Goal: Task Accomplishment & Management: Use online tool/utility

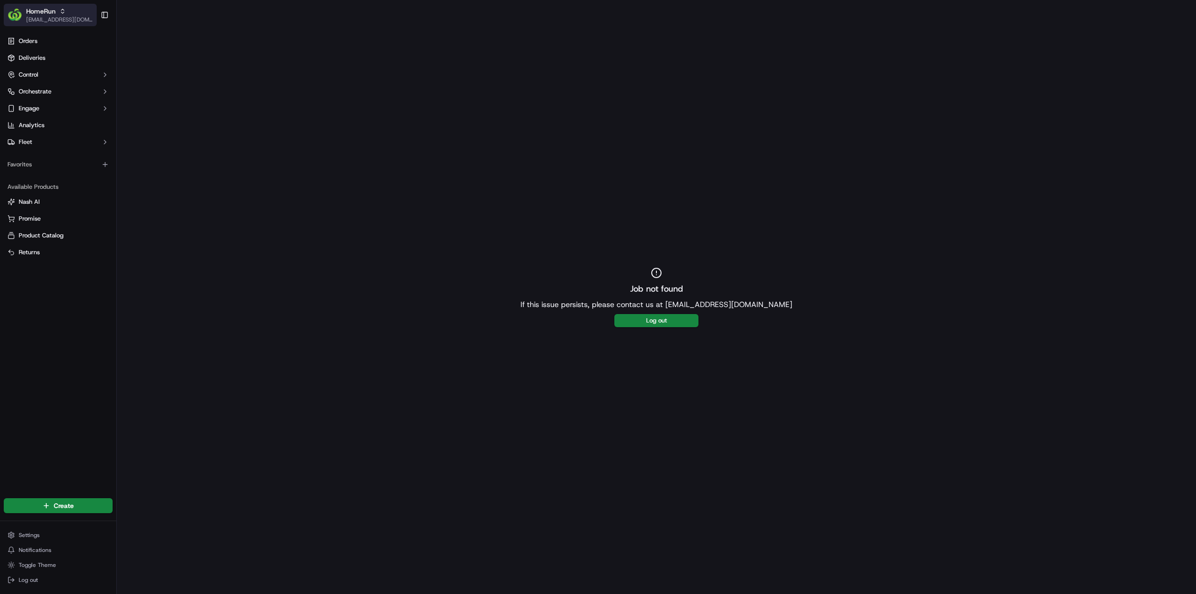
click at [62, 7] on div "HomeRun" at bounding box center [59, 11] width 67 height 9
click at [140, 66] on span "MILKRUN" at bounding box center [132, 67] width 25 height 8
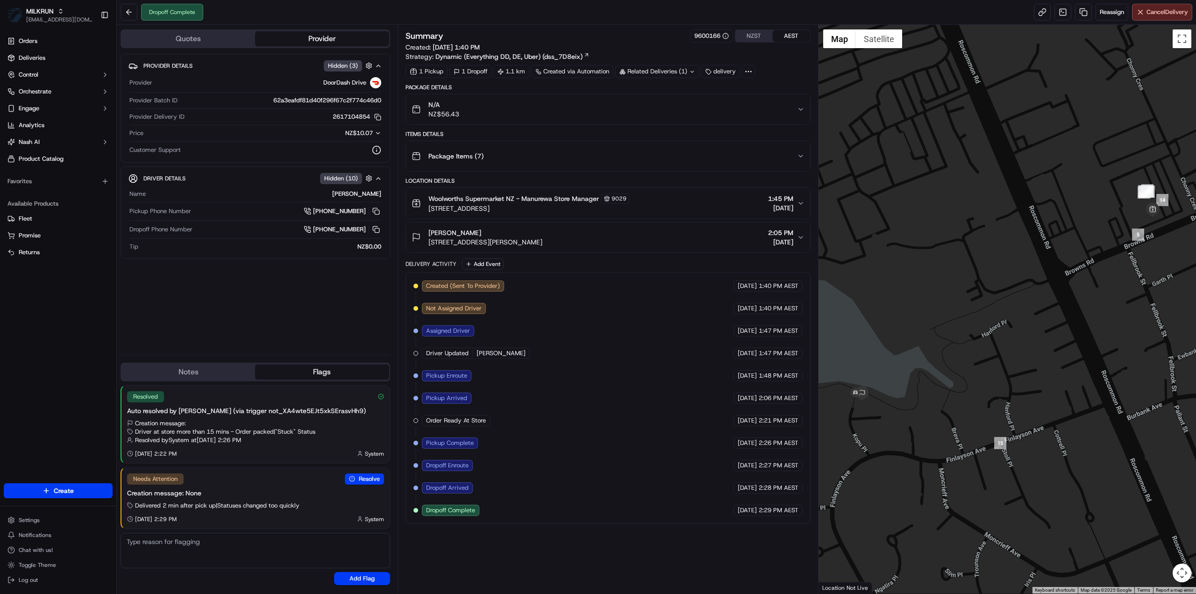
click at [747, 155] on div "Package Items ( 7 )" at bounding box center [604, 156] width 385 height 19
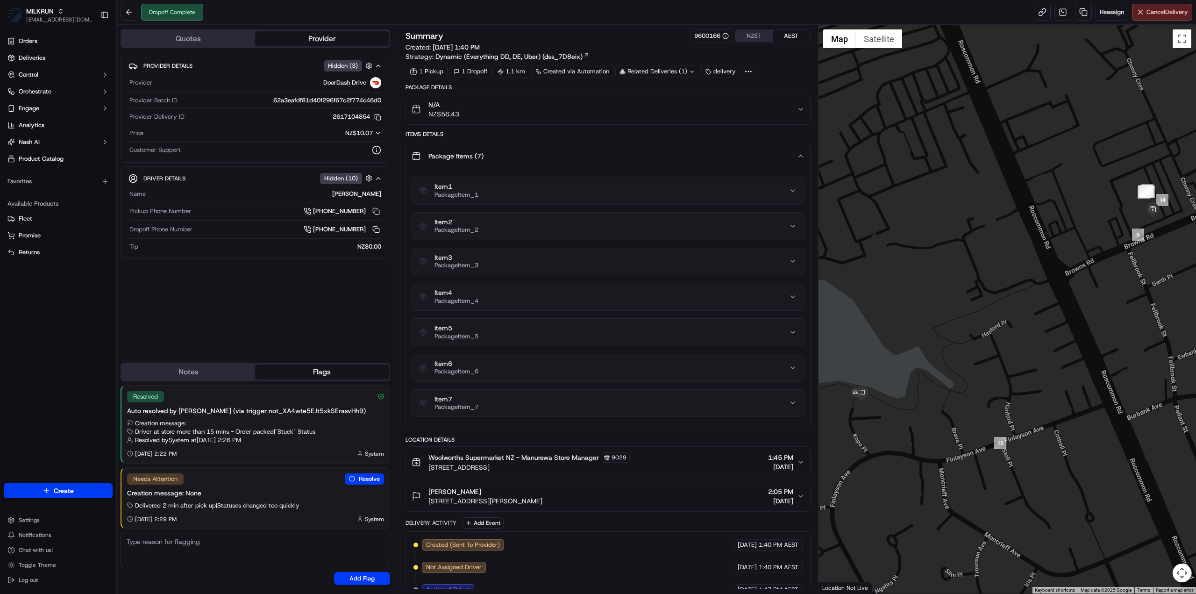
click at [510, 118] on button "N/A NZ$56.43" at bounding box center [608, 109] width 404 height 30
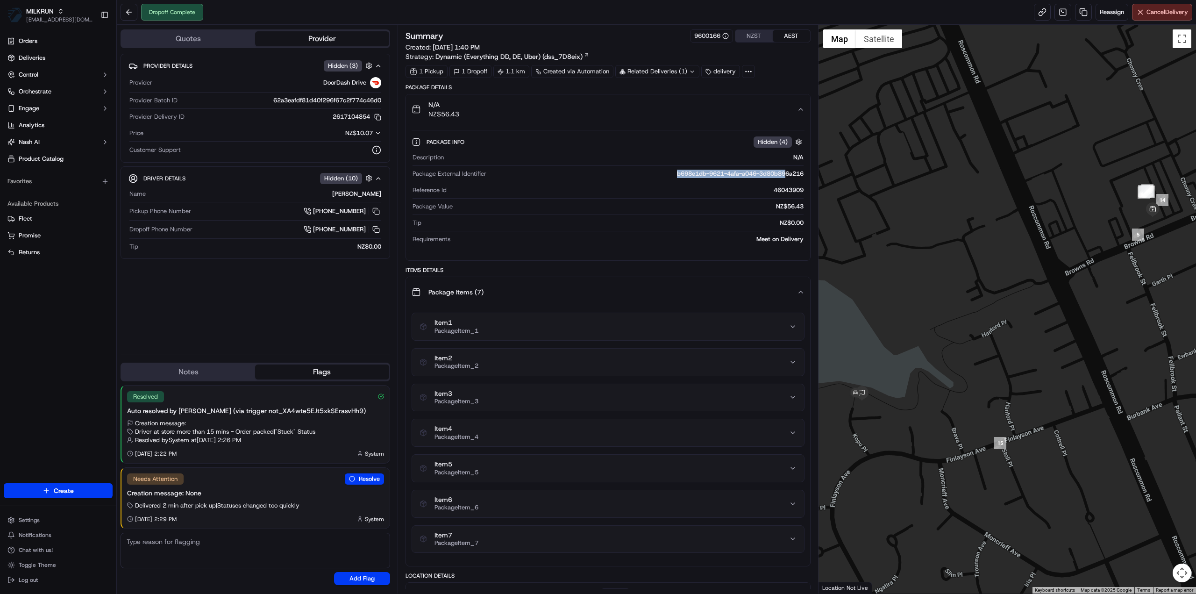
drag, startPoint x: 666, startPoint y: 172, endPoint x: 785, endPoint y: 176, distance: 118.7
click at [785, 176] on div "b698e1db-9621-4afa-a046-3d80b896a216" at bounding box center [646, 174] width 313 height 8
click at [228, 104] on div "Provider Batch ID 62a3eafdf81d40f296f67c2f774c46d0" at bounding box center [255, 102] width 252 height 13
drag, startPoint x: 326, startPoint y: 115, endPoint x: 369, endPoint y: 118, distance: 43.6
click at [369, 118] on div "2617104854 Copy 768f8008-e792-4800-a1c0-d8736ba4f73e_2617104854" at bounding box center [284, 117] width 193 height 8
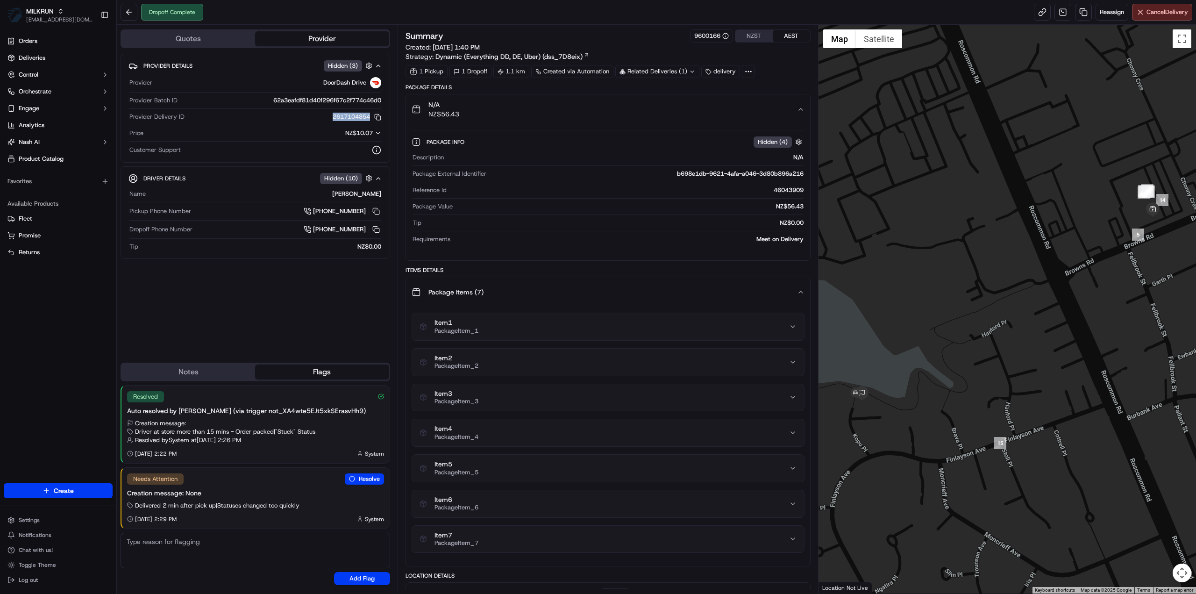
copy button "2617104854"
click at [770, 112] on div "N/A NZ$56.43" at bounding box center [604, 109] width 385 height 19
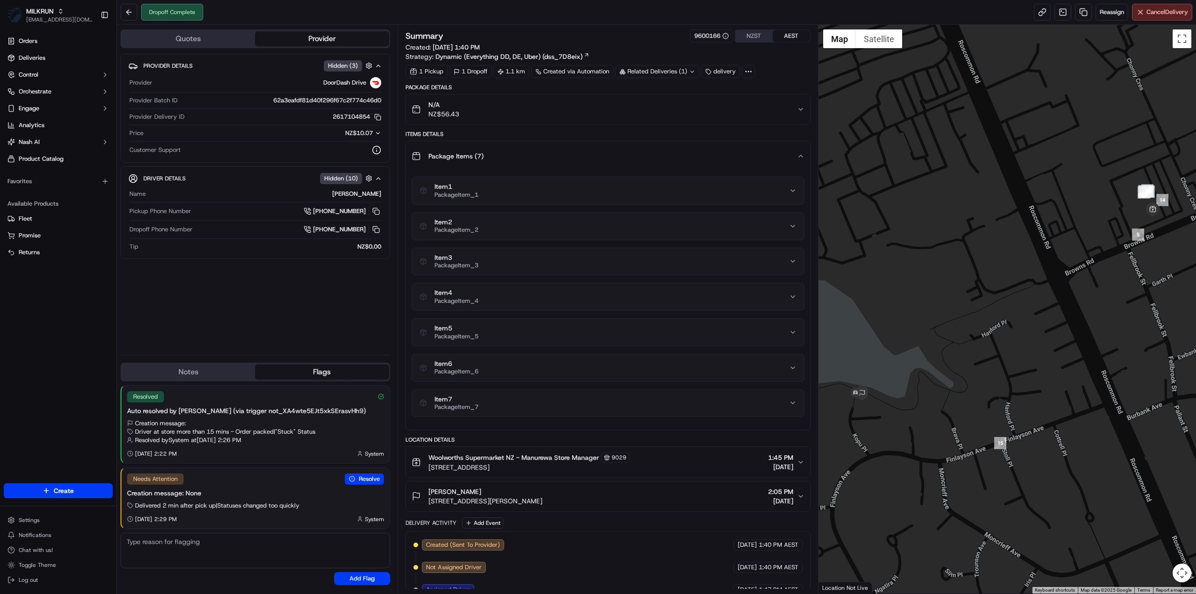
drag, startPoint x: 586, startPoint y: 499, endPoint x: 427, endPoint y: 504, distance: 158.9
click at [427, 504] on button "[PERSON_NAME] [STREET_ADDRESS][PERSON_NAME] 2:05 PM [DATE]" at bounding box center [608, 496] width 404 height 30
copy span "[STREET_ADDRESS][PERSON_NAME]"
click at [626, 94] on button "N/A NZ$56.43" at bounding box center [608, 109] width 404 height 30
click at [623, 104] on div "N/A NZ$56.43" at bounding box center [604, 109] width 385 height 19
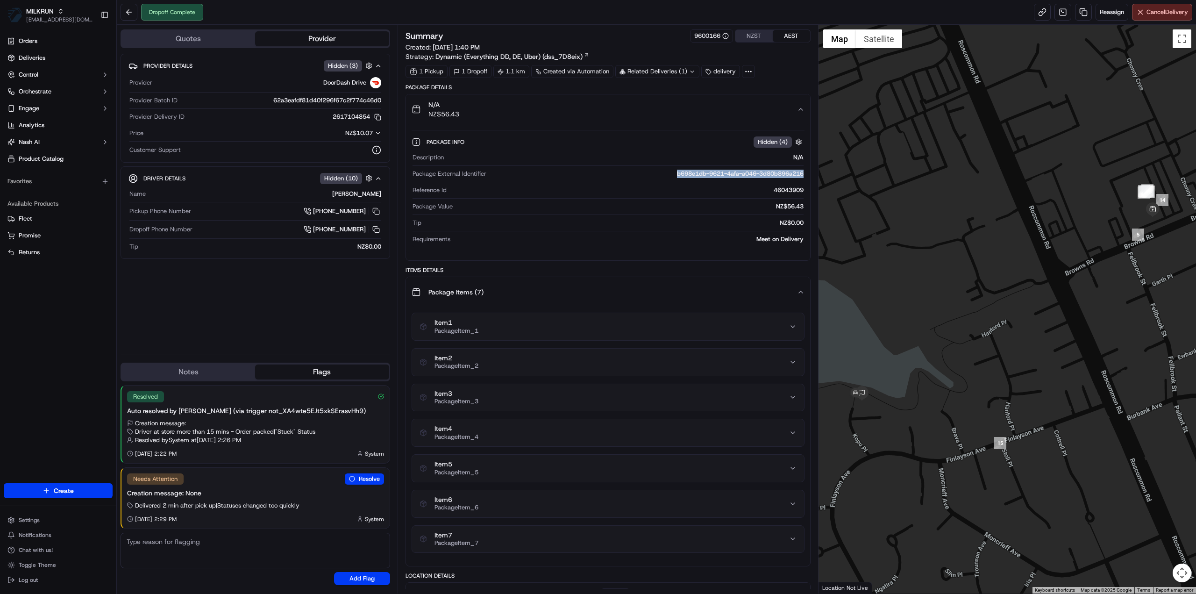
drag, startPoint x: 662, startPoint y: 173, endPoint x: 803, endPoint y: 176, distance: 141.1
click at [803, 176] on div "b698e1db-9621-4afa-a046-3d80b896a216" at bounding box center [646, 174] width 313 height 8
copy div "b698e1db-9621-4afa-a046-3d80b896a216"
